Goal: Task Accomplishment & Management: Complete application form

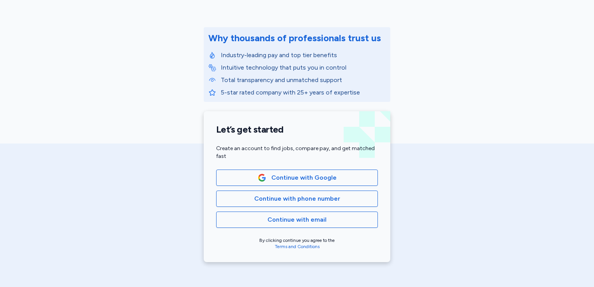
scroll to position [88, 0]
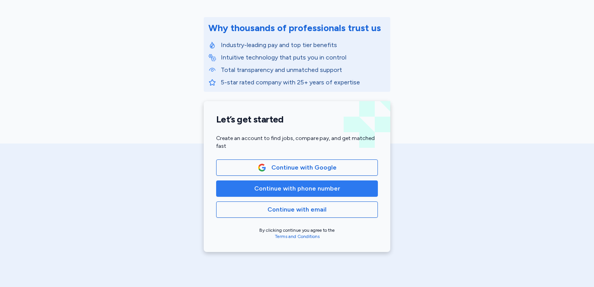
click at [281, 189] on span "Continue with phone number" at bounding box center [297, 188] width 86 height 9
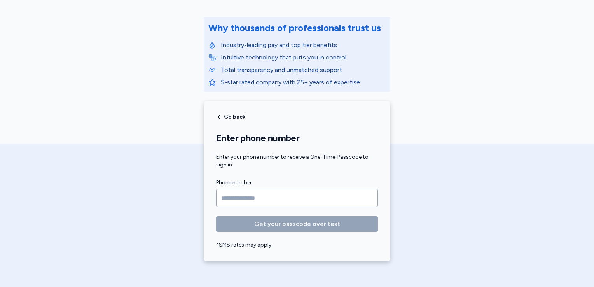
click at [272, 200] on input "Phone number" at bounding box center [297, 198] width 162 height 18
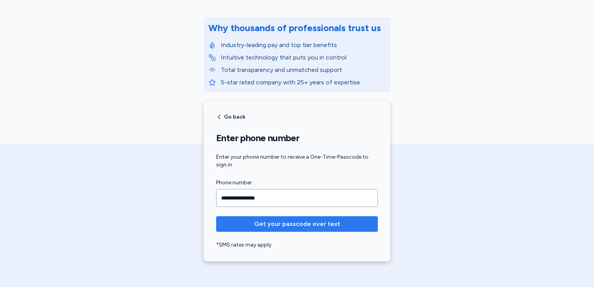
type input "**********"
click at [284, 222] on span "Get your passcode over text" at bounding box center [297, 223] width 86 height 9
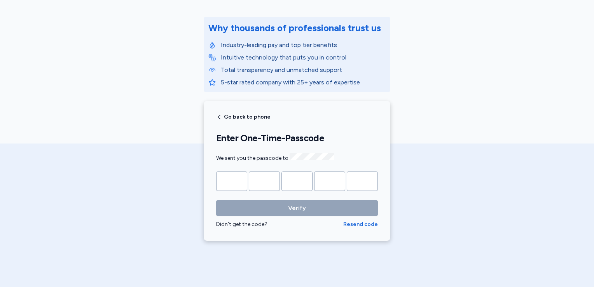
type input "*"
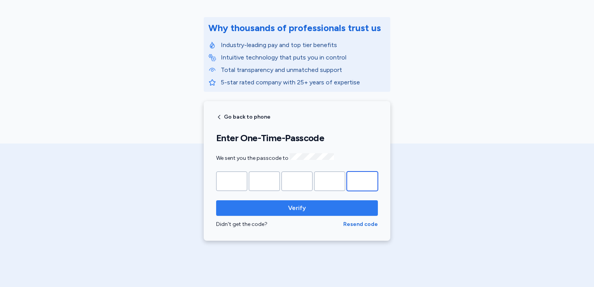
type input "*"
click at [300, 204] on span "Verify" at bounding box center [297, 207] width 18 height 9
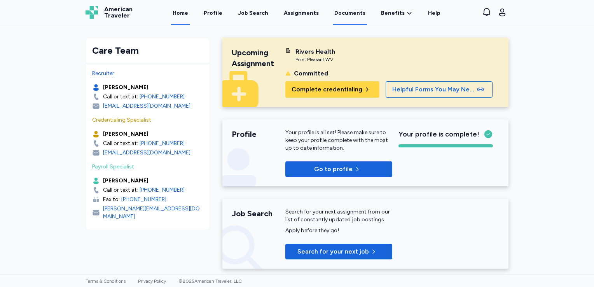
click at [347, 14] on link "Documents" at bounding box center [350, 13] width 34 height 24
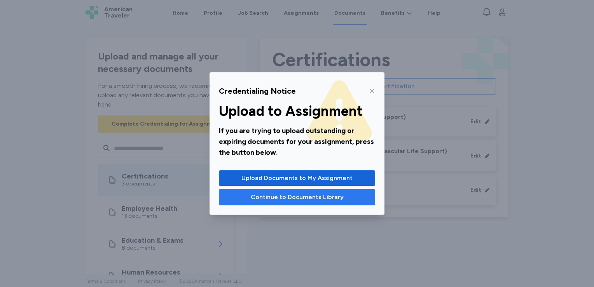
click at [277, 197] on span "Continue to Documents Library" at bounding box center [297, 196] width 93 height 9
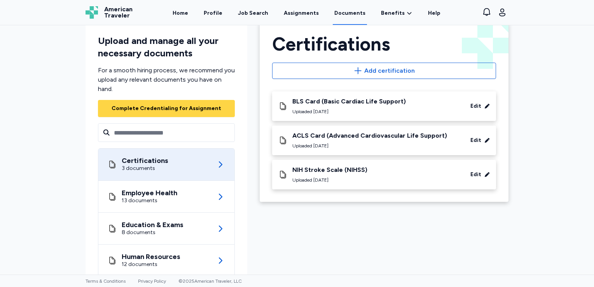
scroll to position [68, 0]
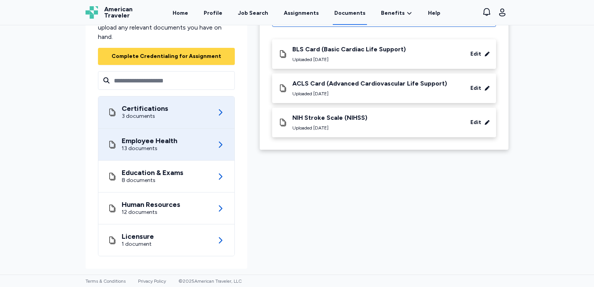
click at [157, 145] on div "13 documents" at bounding box center [150, 149] width 56 height 8
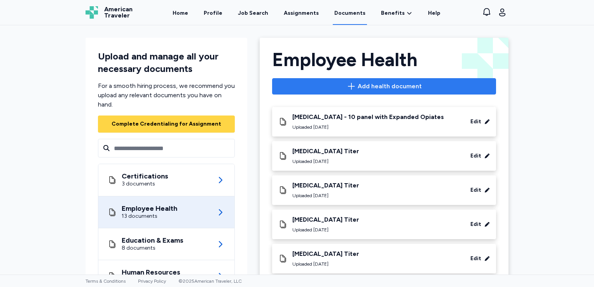
click at [357, 87] on span "Add health document" at bounding box center [389, 86] width 64 height 9
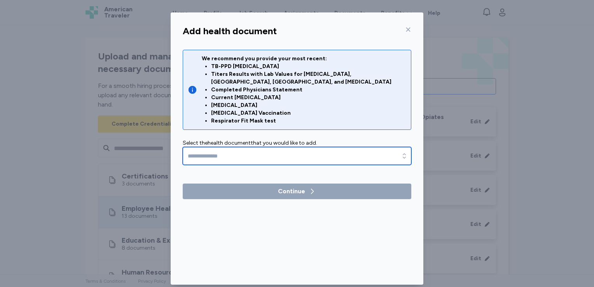
click at [313, 147] on input "text" at bounding box center [297, 156] width 228 height 18
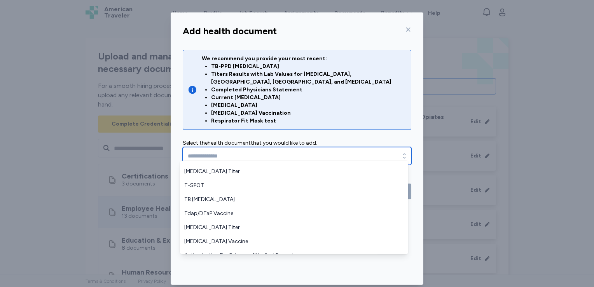
scroll to position [305, 0]
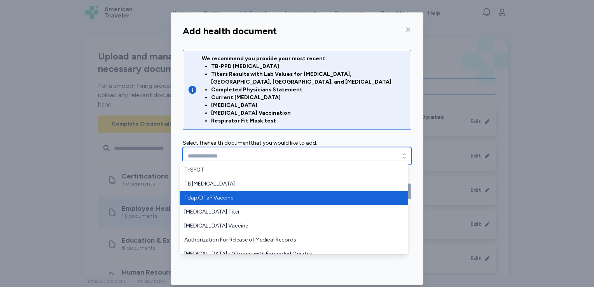
type input "**********"
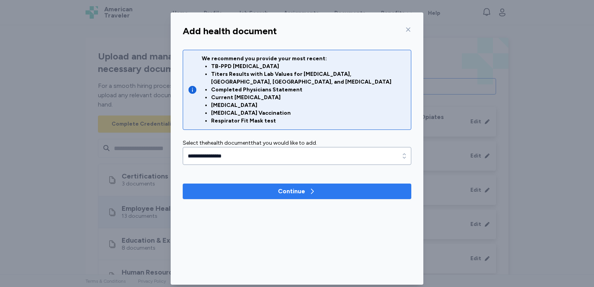
click at [261, 186] on span "Continue" at bounding box center [297, 190] width 216 height 9
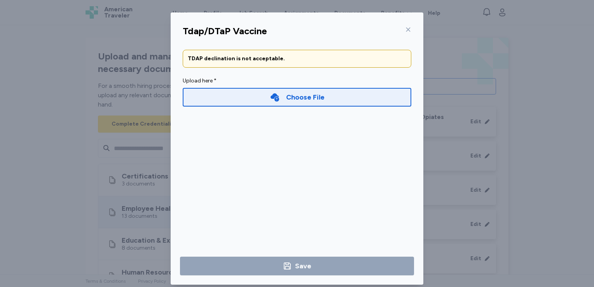
click at [300, 101] on div "Choose File" at bounding box center [305, 97] width 38 height 11
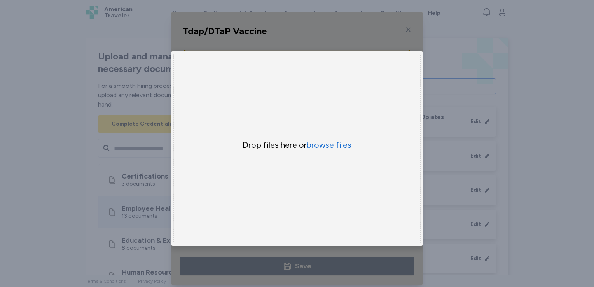
click at [316, 147] on button "browse files" at bounding box center [329, 144] width 45 height 11
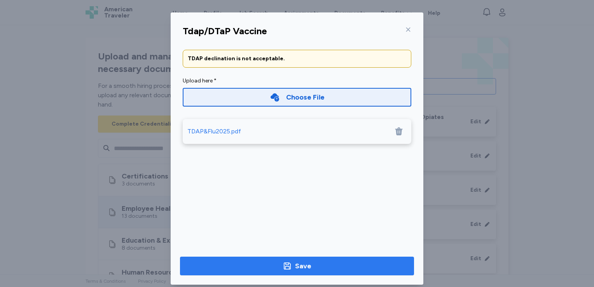
click at [304, 261] on div "Save" at bounding box center [303, 265] width 16 height 11
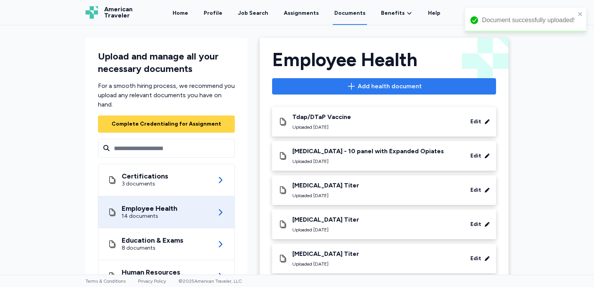
click at [367, 88] on span "Add health document" at bounding box center [389, 86] width 64 height 9
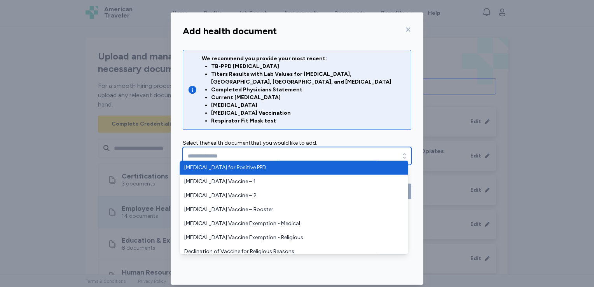
click at [325, 149] on input "text" at bounding box center [297, 156] width 228 height 18
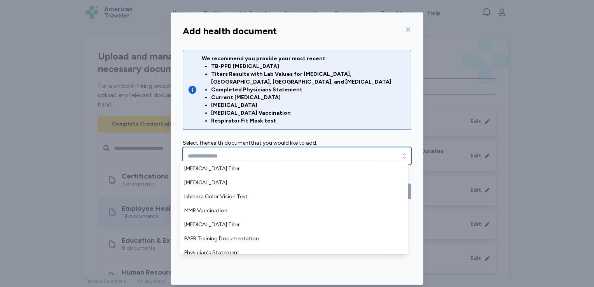
scroll to position [163, 0]
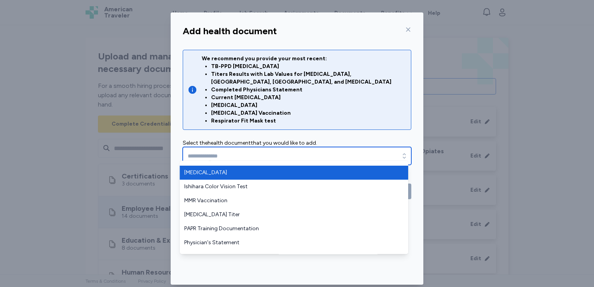
type input "**********"
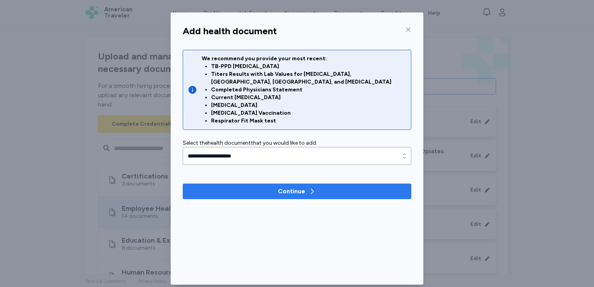
click at [265, 186] on span "Continue" at bounding box center [297, 190] width 216 height 9
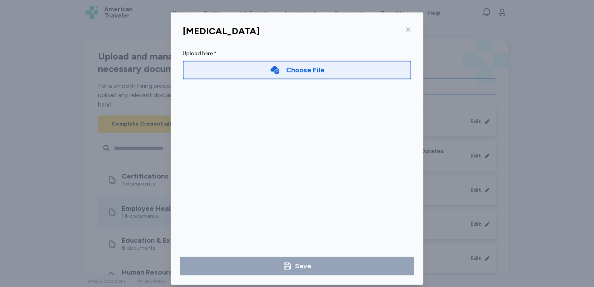
click at [288, 73] on div "Choose File" at bounding box center [305, 69] width 38 height 11
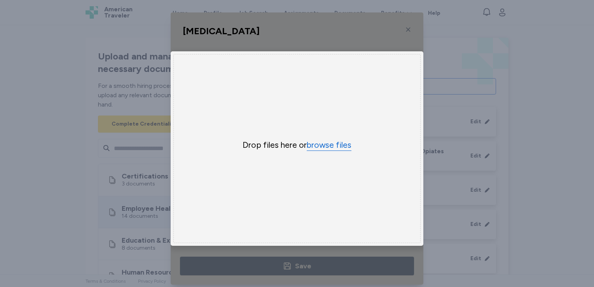
click at [315, 144] on button "browse files" at bounding box center [329, 144] width 45 height 11
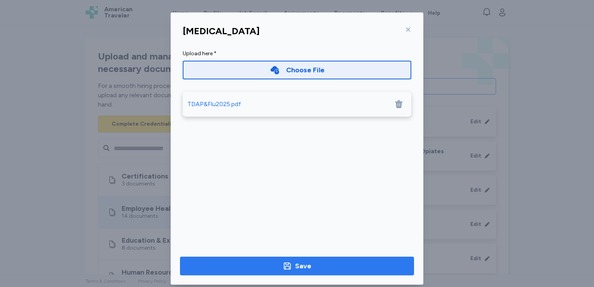
click at [310, 265] on span "Save" at bounding box center [296, 265] width 221 height 11
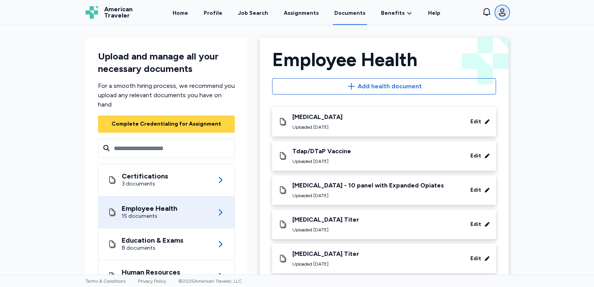
click at [502, 10] on icon "button" at bounding box center [501, 12] width 9 height 9
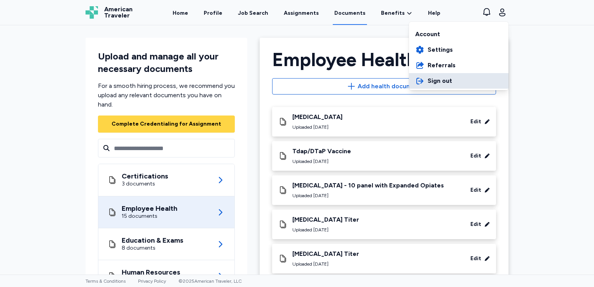
click at [434, 83] on span "Sign out" at bounding box center [439, 80] width 24 height 9
